Goal: Check status: Check status

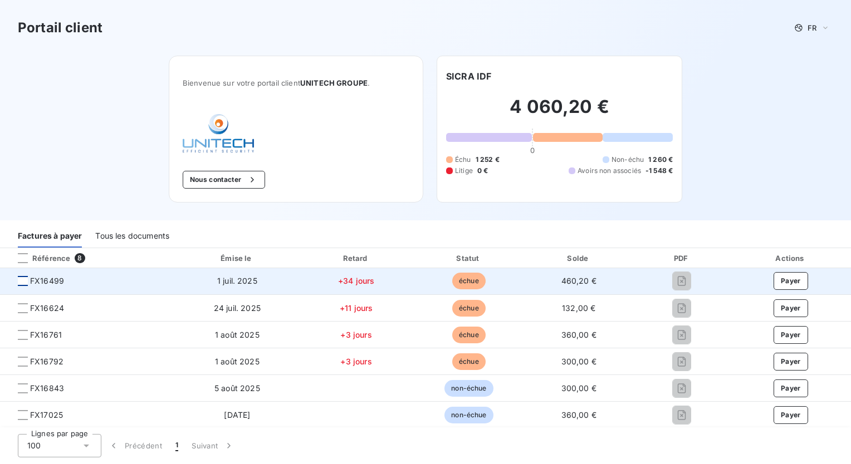
click at [22, 282] on div at bounding box center [23, 281] width 10 height 10
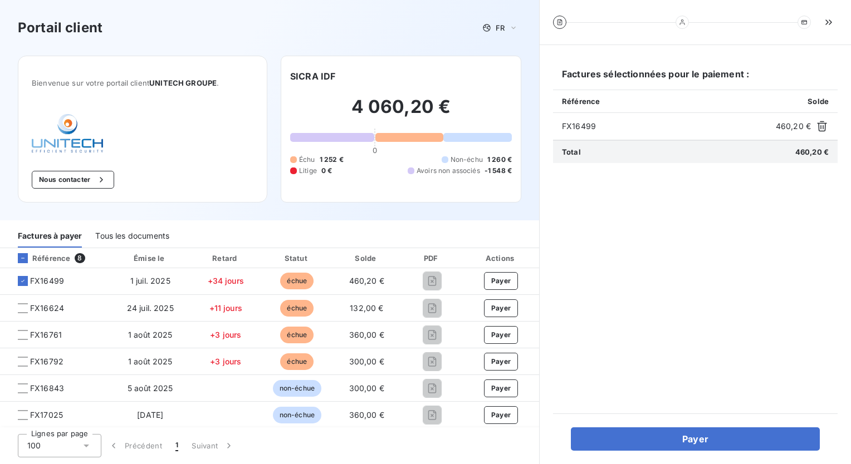
click at [557, 21] on icon at bounding box center [559, 22] width 5 height 6
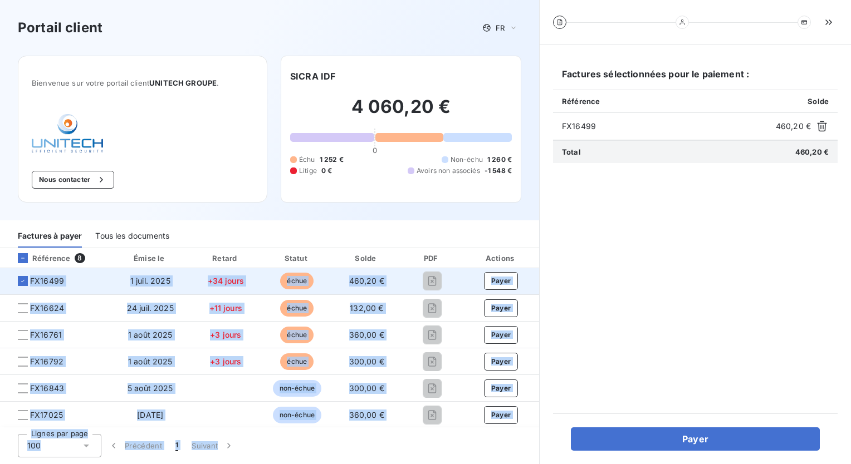
drag, startPoint x: 557, startPoint y: 21, endPoint x: 446, endPoint y: 272, distance: 274.0
click at [446, 272] on div "Portail client FR Bienvenue sur votre portail client UNITECH GROUPE . Nous cont…" at bounding box center [425, 232] width 851 height 464
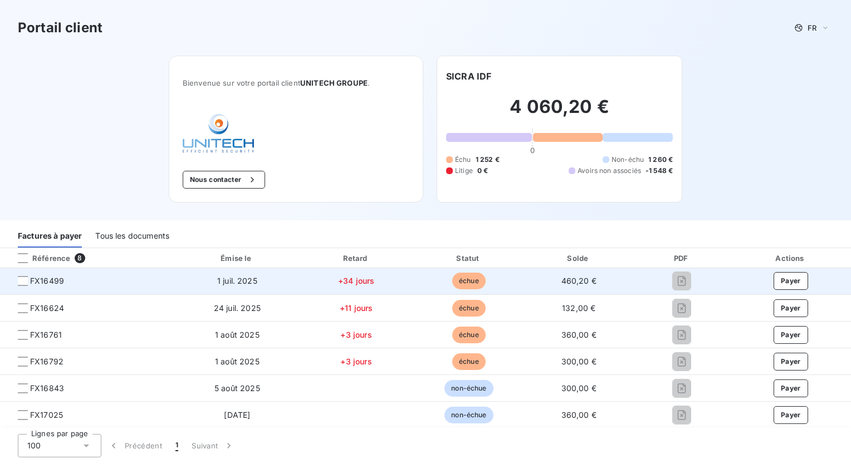
click at [355, 287] on td "+34 jours" at bounding box center [356, 281] width 114 height 27
click at [354, 283] on span "+34 jours" at bounding box center [356, 280] width 36 height 9
